Goal: Contribute content

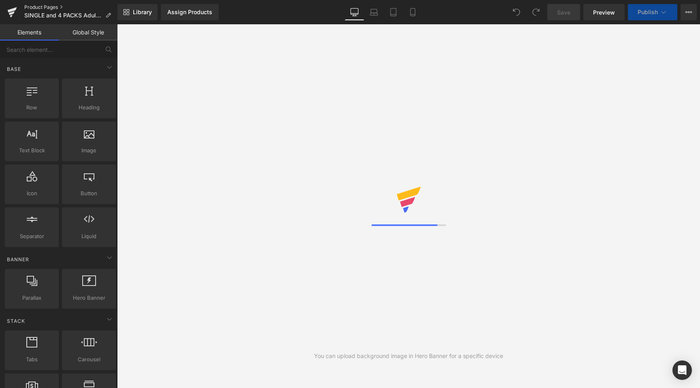
click at [36, 5] on link "Product Pages" at bounding box center [70, 7] width 93 height 6
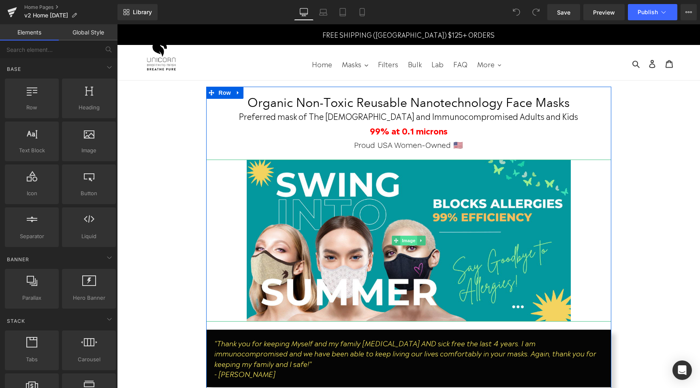
click at [406, 244] on span "Image" at bounding box center [408, 241] width 17 height 10
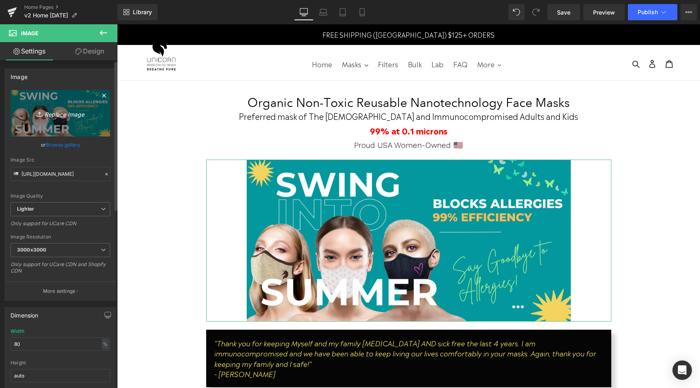
click at [73, 126] on link "Replace Image" at bounding box center [61, 113] width 100 height 47
type input "C:\fakepath\WILDFIRES.jpg"
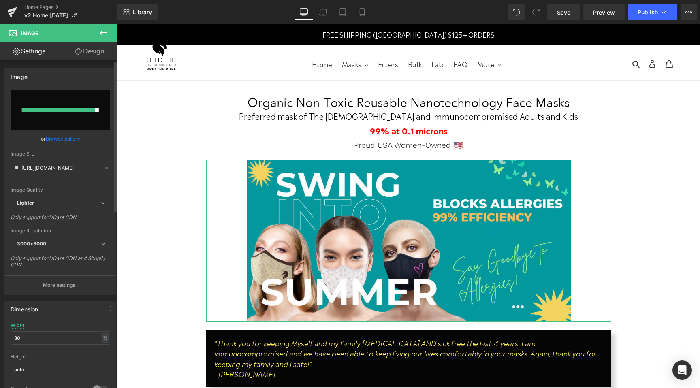
click at [59, 140] on link "Browse gallery" at bounding box center [63, 139] width 34 height 14
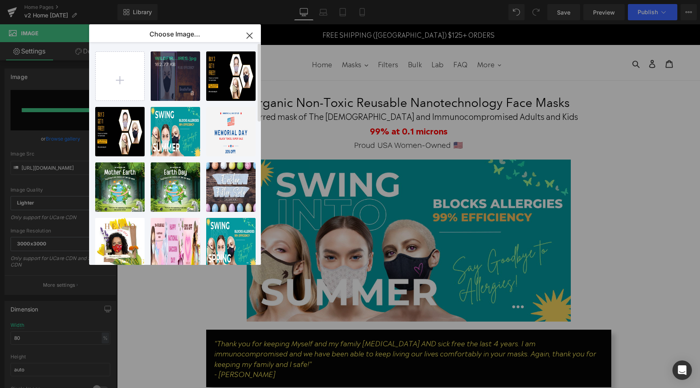
click at [181, 90] on div "WILDFIR...IRES.jpg 162.77 KB" at bounding box center [175, 75] width 49 height 49
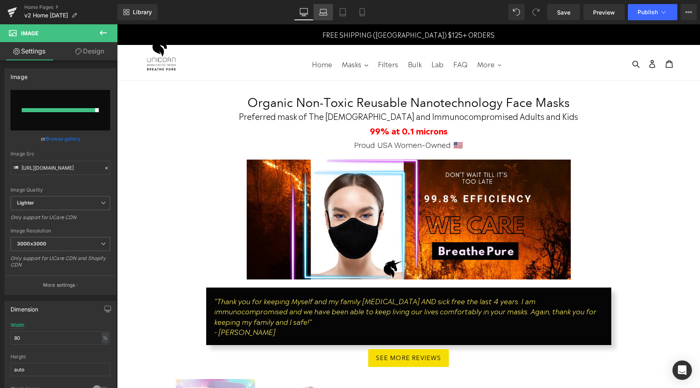
click at [323, 15] on icon at bounding box center [323, 12] width 8 height 8
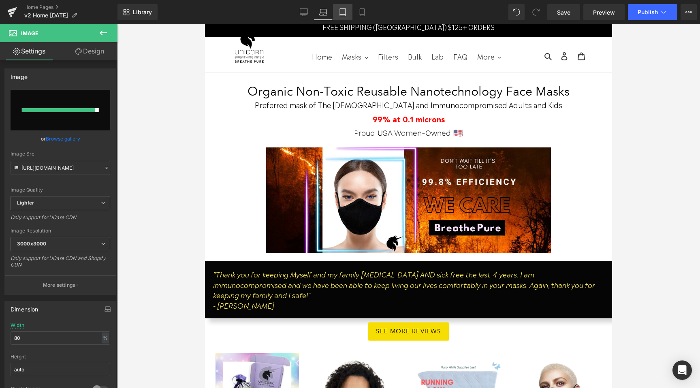
click at [342, 13] on icon at bounding box center [343, 12] width 8 height 8
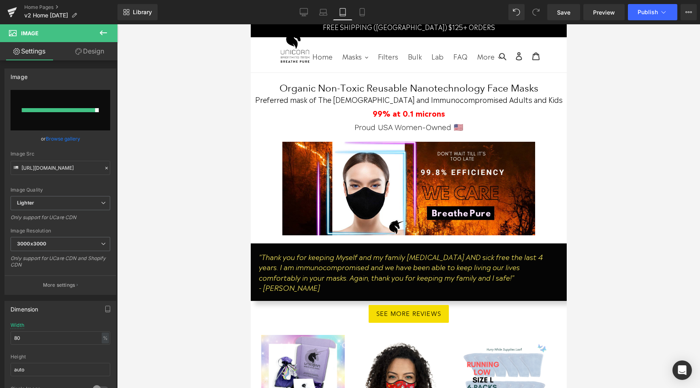
scroll to position [11, 0]
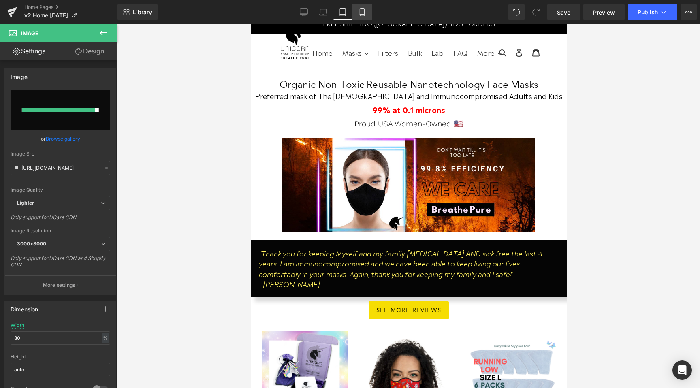
click at [360, 13] on icon at bounding box center [362, 12] width 8 height 8
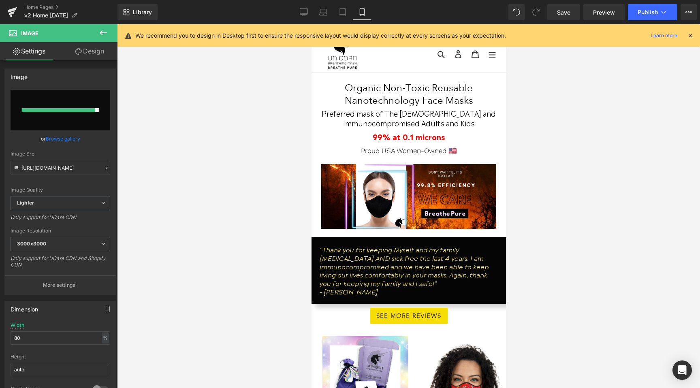
scroll to position [28, 0]
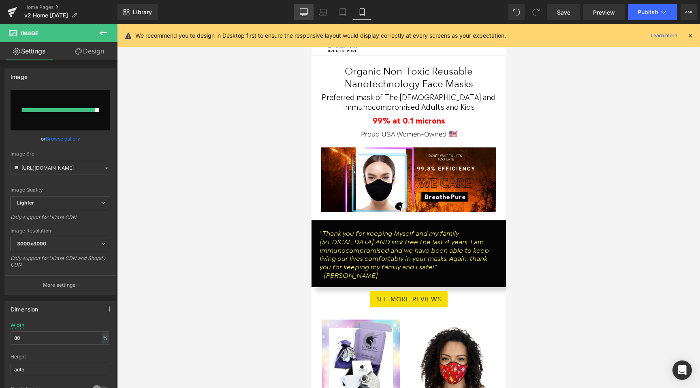
click at [304, 11] on icon at bounding box center [304, 12] width 8 height 8
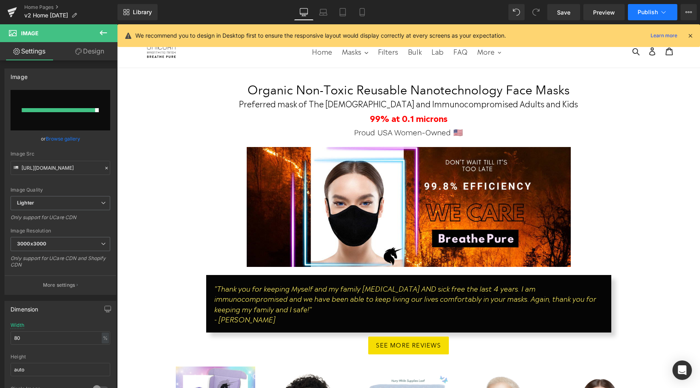
click at [657, 13] on span "Publish" at bounding box center [648, 12] width 20 height 6
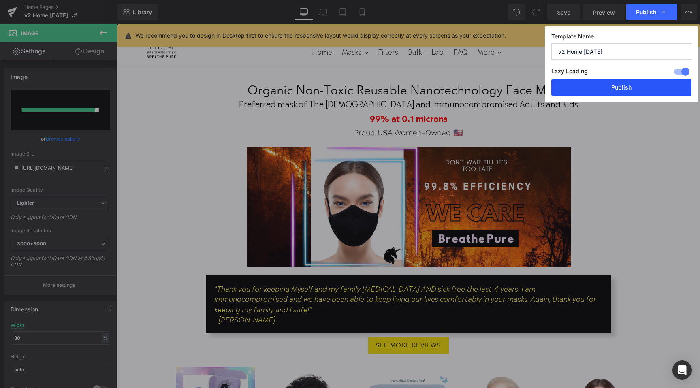
click at [628, 84] on button "Publish" at bounding box center [621, 87] width 140 height 16
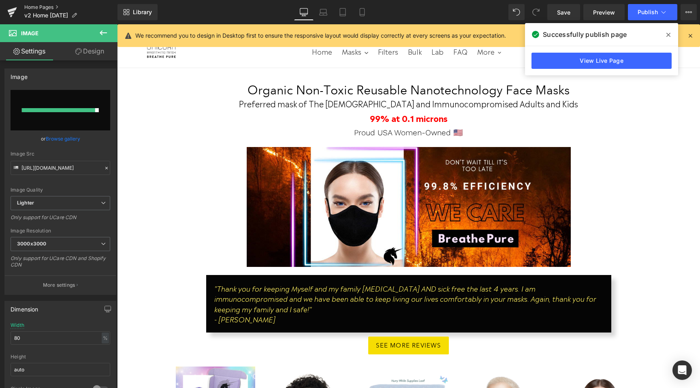
click at [50, 6] on link "Home Pages" at bounding box center [70, 7] width 93 height 6
